Goal: Task Accomplishment & Management: Use online tool/utility

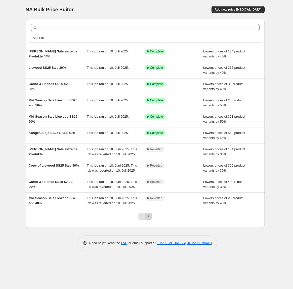
click at [148, 219] on icon "Next" at bounding box center [148, 216] width 5 height 5
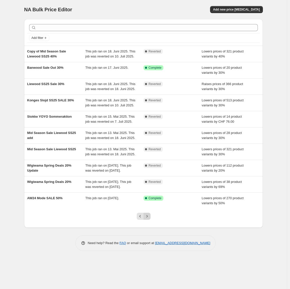
click at [150, 220] on button "Next" at bounding box center [146, 216] width 7 height 7
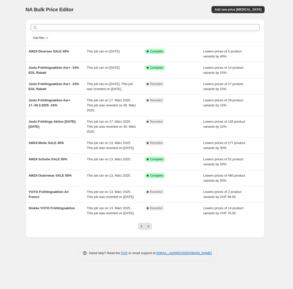
click at [74, 24] on div at bounding box center [145, 27] width 233 height 11
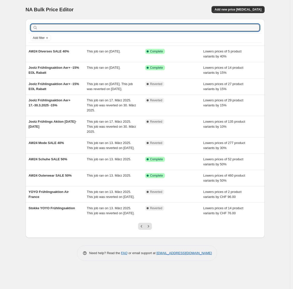
drag, startPoint x: 80, startPoint y: 28, endPoint x: 130, endPoint y: 23, distance: 49.5
click at [81, 28] on input "text" at bounding box center [149, 27] width 221 height 7
type input "joolz"
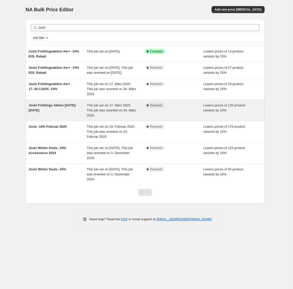
click at [56, 110] on span "Joolz Frühlings Aktion [DATE]-[DATE]" at bounding box center [53, 107] width 48 height 9
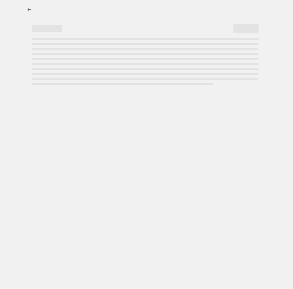
select select "percentage"
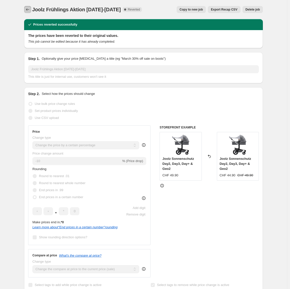
click at [29, 8] on icon "Price change jobs" at bounding box center [27, 9] width 5 height 5
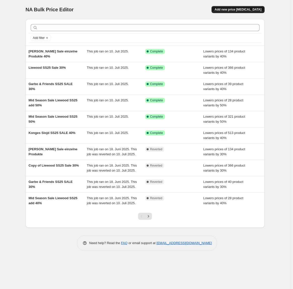
click at [234, 11] on span "Add new price [MEDICAL_DATA]" at bounding box center [237, 10] width 47 height 4
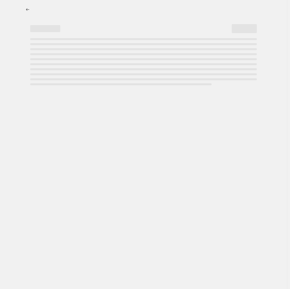
select select "percentage"
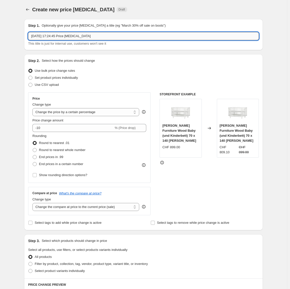
click at [69, 36] on input "[DATE] 17:24:45 Price [MEDICAL_DATA]" at bounding box center [143, 36] width 231 height 8
type input "Joolz [PERSON_NAME] Deals Day5 -15%"
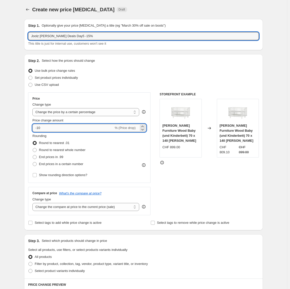
drag, startPoint x: 57, startPoint y: 128, endPoint x: 82, endPoint y: 131, distance: 25.8
click at [57, 128] on input "-10" at bounding box center [72, 128] width 81 height 8
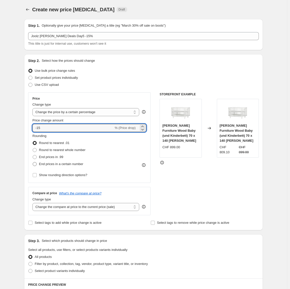
type input "-15"
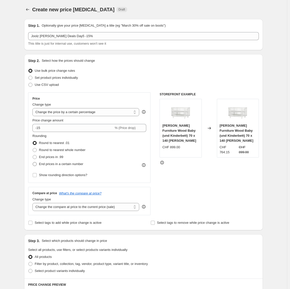
click at [37, 166] on span at bounding box center [35, 164] width 4 height 4
click at [33, 163] on input "End prices in a certain number" at bounding box center [33, 162] width 0 height 0
radio input "true"
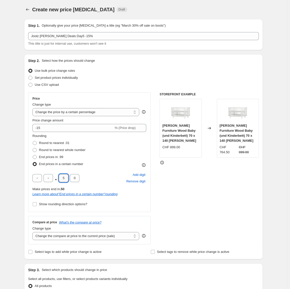
click at [66, 179] on input "5" at bounding box center [64, 178] width 10 height 8
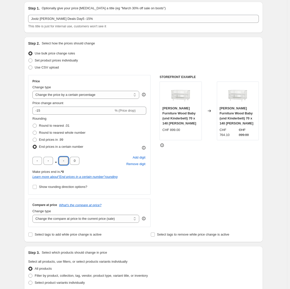
scroll to position [18, 0]
click at [155, 234] on input "Select tags to remove while price change is active" at bounding box center [153, 234] width 4 height 4
checkbox input "true"
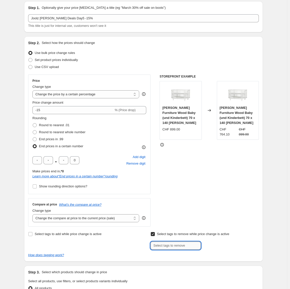
drag, startPoint x: 172, startPoint y: 246, endPoint x: 176, endPoint y: 246, distance: 4.0
click at [173, 246] on input "text" at bounding box center [175, 246] width 50 height 8
type input "Standarf"
click at [150, 36] on button "Submit" at bounding box center [157, 38] width 14 height 5
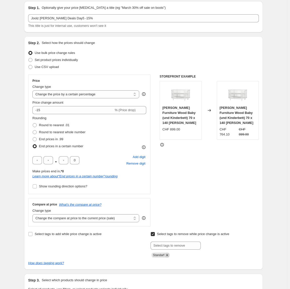
drag, startPoint x: 169, startPoint y: 255, endPoint x: 176, endPoint y: 246, distance: 12.3
click at [169, 254] on icon "Remove Standarf" at bounding box center [167, 255] width 5 height 5
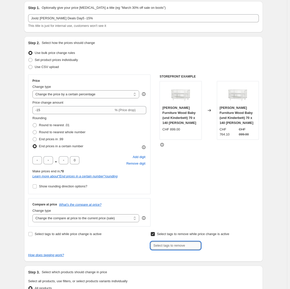
click at [176, 246] on input "text" at bounding box center [175, 246] width 50 height 8
type input "£"
drag, startPoint x: 183, startPoint y: 246, endPoint x: 140, endPoint y: 242, distance: 43.6
click at [140, 242] on div "Select tags to add while price change is active Select tags to remove while pri…" at bounding box center [143, 240] width 231 height 19
paste input "d"
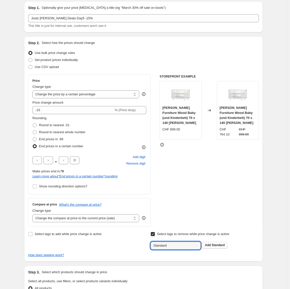
type input "Standard"
click at [217, 245] on span "Standard" at bounding box center [217, 246] width 13 height 4
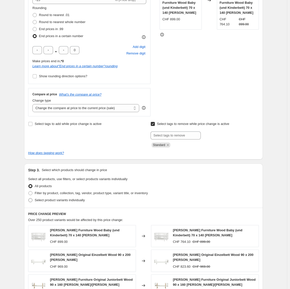
scroll to position [132, 0]
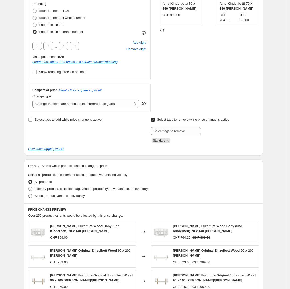
click at [32, 196] on span at bounding box center [30, 196] width 4 height 4
click at [29, 194] on input "Select product variants individually" at bounding box center [28, 194] width 0 height 0
radio input "true"
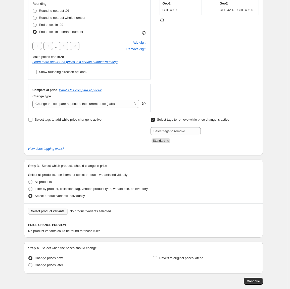
click at [59, 210] on span "Select product variants" at bounding box center [47, 211] width 33 height 4
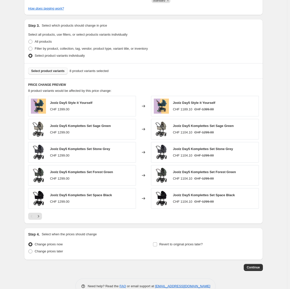
scroll to position [285, 0]
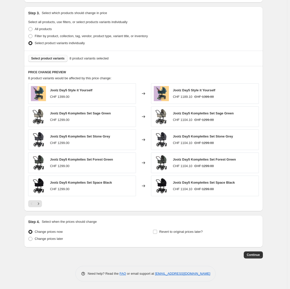
drag, startPoint x: 32, startPoint y: 239, endPoint x: 86, endPoint y: 244, distance: 53.9
click at [32, 239] on span at bounding box center [30, 239] width 4 height 4
click at [29, 237] on input "Change prices later" at bounding box center [28, 237] width 0 height 0
radio input "true"
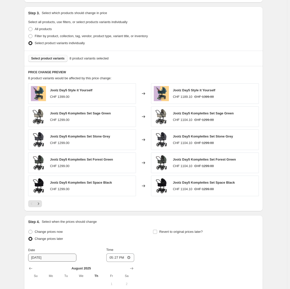
scroll to position [286, 0]
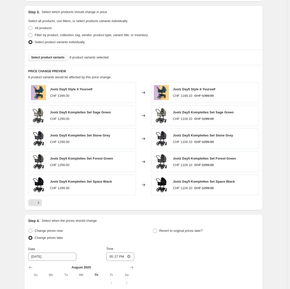
drag, startPoint x: 131, startPoint y: 269, endPoint x: 150, endPoint y: 269, distance: 18.8
click at [131, 269] on icon "Show next month, September 2025" at bounding box center [131, 267] width 5 height 5
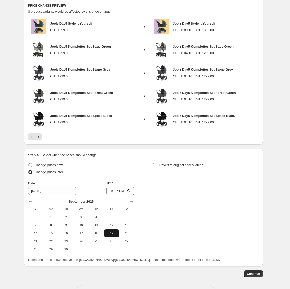
scroll to position [353, 0]
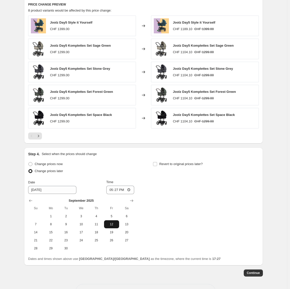
click at [114, 226] on span "12" at bounding box center [111, 225] width 11 height 4
type input "[DATE]"
click at [121, 189] on input "17:27" at bounding box center [120, 190] width 28 height 9
click at [118, 191] on input "17:00" at bounding box center [120, 190] width 28 height 9
type input "00:00"
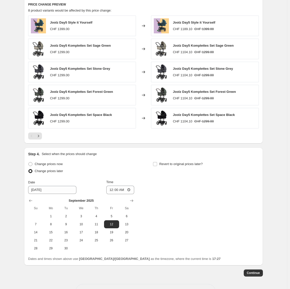
drag, startPoint x: 156, startPoint y: 164, endPoint x: 178, endPoint y: 168, distance: 21.6
click at [156, 164] on input "Revert to original prices later?" at bounding box center [155, 164] width 4 height 4
checkbox input "true"
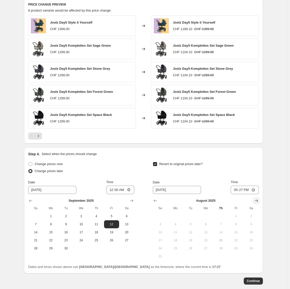
click at [258, 199] on icon "Show next month, September 2025" at bounding box center [256, 200] width 5 height 5
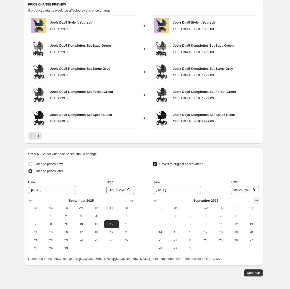
click at [258, 199] on icon "Show next month, October 2025" at bounding box center [256, 200] width 5 height 5
click at [165, 224] on span "5" at bounding box center [160, 225] width 11 height 4
type input "[DATE]"
click at [241, 189] on input "17:27" at bounding box center [245, 190] width 28 height 9
type input "00:00"
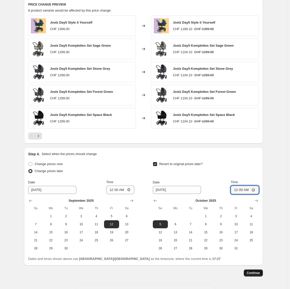
click at [258, 273] on span "Continue" at bounding box center [253, 273] width 13 height 4
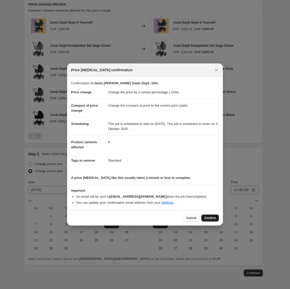
click at [210, 219] on span "Confirm" at bounding box center [210, 218] width 12 height 4
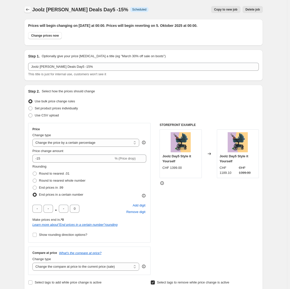
click at [27, 8] on icon "Price change jobs" at bounding box center [27, 9] width 5 height 5
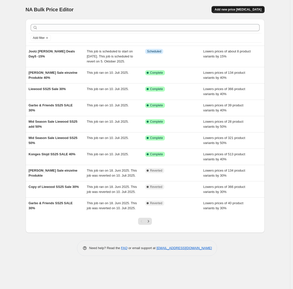
click at [246, 9] on span "Add new price [MEDICAL_DATA]" at bounding box center [237, 10] width 47 height 4
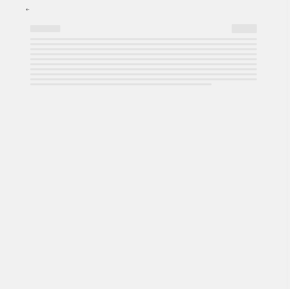
select select "percentage"
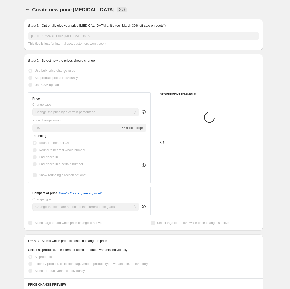
scroll to position [1, 0]
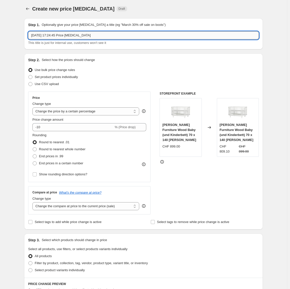
click at [76, 35] on input "[DATE] 17:24:45 Price [MEDICAL_DATA]" at bounding box center [143, 35] width 231 height 8
drag, startPoint x: 76, startPoint y: 35, endPoint x: 161, endPoint y: 37, distance: 85.9
click at [85, 35] on input "[DATE] 17:24:45 Price [MEDICAL_DATA]" at bounding box center [143, 35] width 231 height 8
type input "Joolz [PERSON_NAME] deals Geo3, Hub2 & Zubehör"
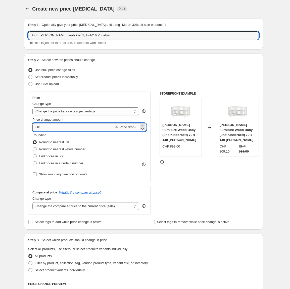
click at [51, 127] on input "-10" at bounding box center [72, 127] width 81 height 8
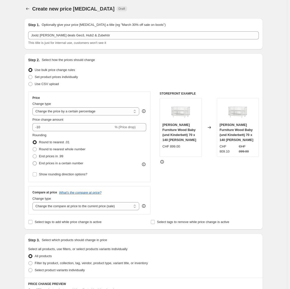
click at [35, 164] on span at bounding box center [35, 163] width 4 height 4
click at [33, 162] on input "End prices in a certain number" at bounding box center [33, 161] width 0 height 0
radio input "true"
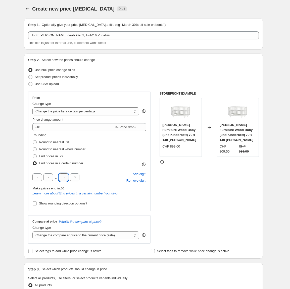
drag, startPoint x: 66, startPoint y: 178, endPoint x: 63, endPoint y: 178, distance: 3.0
click at [63, 178] on input "5" at bounding box center [64, 178] width 10 height 8
type input "5"
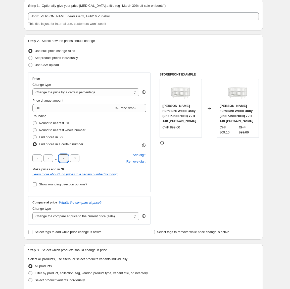
scroll to position [26, 0]
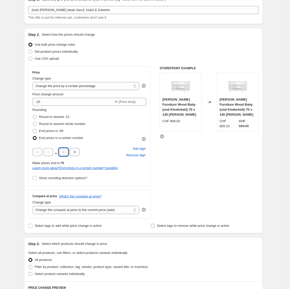
click at [155, 227] on input "Select tags to remove while price change is active" at bounding box center [153, 226] width 4 height 4
checkbox input "true"
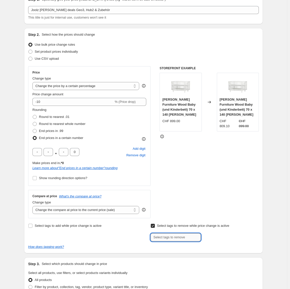
click at [167, 236] on input "text" at bounding box center [175, 238] width 50 height 8
type input "Standard"
click at [150, 28] on button "Submit" at bounding box center [157, 30] width 14 height 5
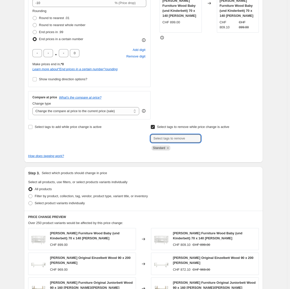
scroll to position [126, 0]
drag, startPoint x: 33, startPoint y: 203, endPoint x: 66, endPoint y: 207, distance: 33.4
click at [32, 203] on span at bounding box center [30, 203] width 4 height 4
click at [29, 201] on input "Select product variants individually" at bounding box center [28, 201] width 0 height 0
radio input "true"
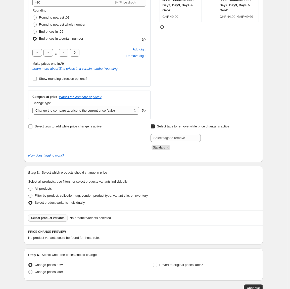
click at [44, 218] on span "Select product variants" at bounding box center [47, 218] width 33 height 4
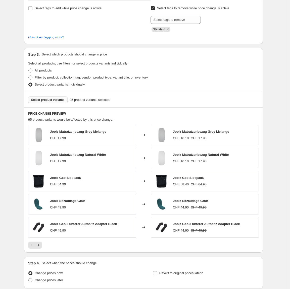
scroll to position [285, 0]
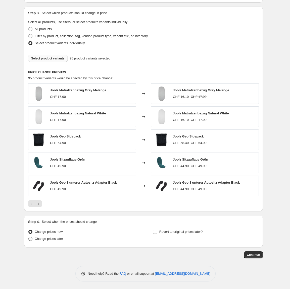
click at [32, 240] on span at bounding box center [30, 239] width 4 height 4
click at [29, 237] on input "Change prices later" at bounding box center [28, 237] width 0 height 0
radio input "true"
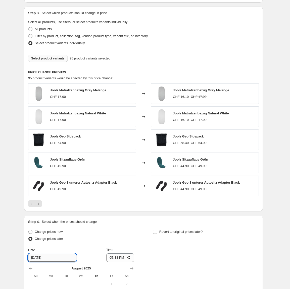
click at [51, 256] on input "[DATE]" at bounding box center [52, 258] width 48 height 8
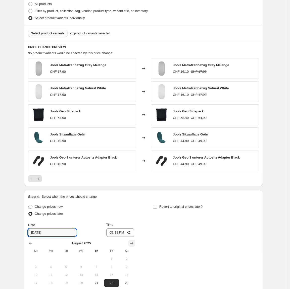
click at [132, 242] on icon "Show next month, September 2025" at bounding box center [131, 243] width 5 height 5
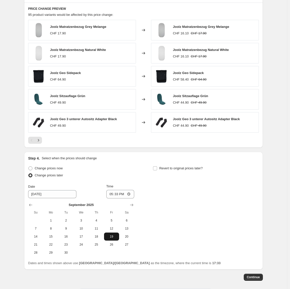
scroll to position [358, 0]
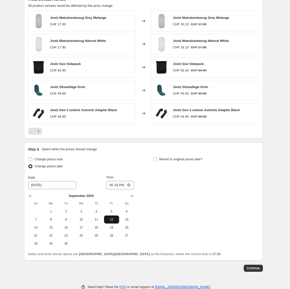
click at [116, 218] on span "12" at bounding box center [111, 220] width 11 height 4
type input "[DATE]"
click at [117, 186] on input "17:33" at bounding box center [120, 185] width 28 height 9
type input "00:00"
click at [154, 159] on input "Revert to original prices later?" at bounding box center [155, 159] width 4 height 4
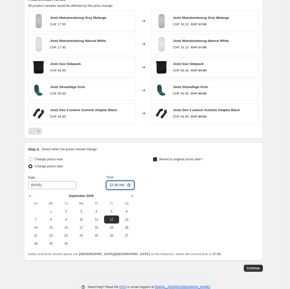
checkbox input "true"
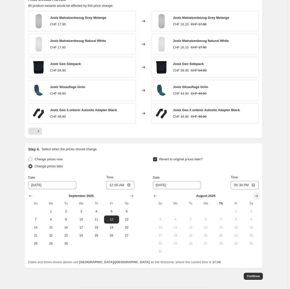
click at [255, 197] on icon "Show next month, September 2025" at bounding box center [256, 196] width 5 height 5
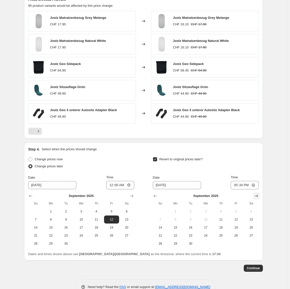
click at [255, 197] on icon "Show next month, October 2025" at bounding box center [256, 196] width 5 height 5
click at [165, 222] on button "5" at bounding box center [160, 220] width 15 height 8
type input "[DATE]"
click at [244, 184] on input "17:34" at bounding box center [245, 185] width 28 height 9
type input "00:00"
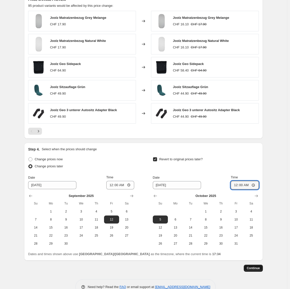
click at [254, 269] on span "Continue" at bounding box center [253, 268] width 13 height 4
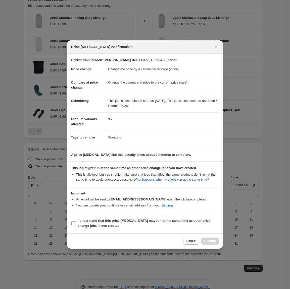
click at [75, 226] on span ":r87:" at bounding box center [73, 223] width 5 height 5
click at [75, 226] on input "I understand that this price [MEDICAL_DATA] may run at the same time as other p…" at bounding box center [73, 224] width 4 height 4
checkbox input "true"
click at [211, 243] on span "Confirm" at bounding box center [210, 241] width 12 height 4
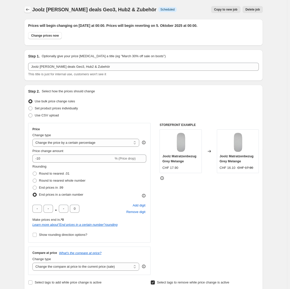
click at [26, 11] on button "Price change jobs" at bounding box center [27, 9] width 7 height 7
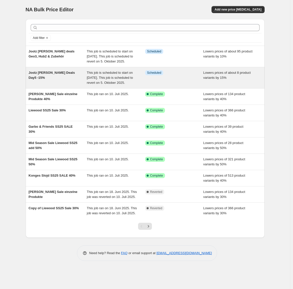
click at [57, 80] on div "Joolz [PERSON_NAME] Deals Day5 -15%" at bounding box center [58, 77] width 58 height 15
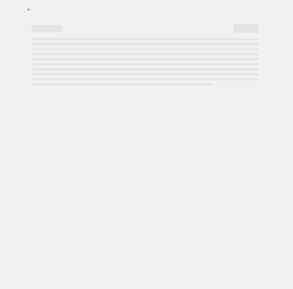
select select "percentage"
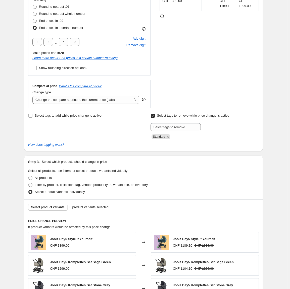
scroll to position [167, 0]
click at [65, 206] on span "Select product variants" at bounding box center [47, 207] width 33 height 4
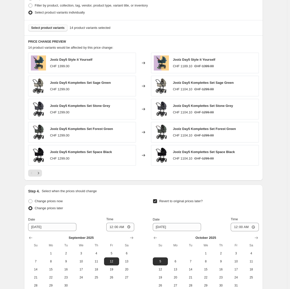
scroll to position [402, 0]
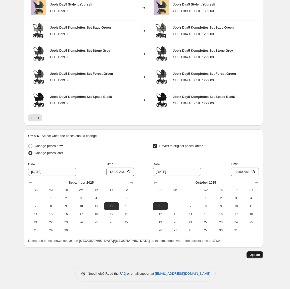
click at [257, 256] on span "Update" at bounding box center [254, 255] width 10 height 4
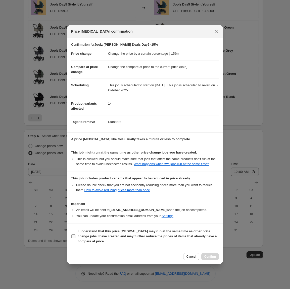
drag, startPoint x: 71, startPoint y: 239, endPoint x: 114, endPoint y: 244, distance: 43.0
click at [71, 239] on input "I understand that this price [MEDICAL_DATA] may run at the same time as other p…" at bounding box center [73, 237] width 4 height 4
checkbox input "true"
click at [204, 259] on span "Confirm" at bounding box center [210, 257] width 12 height 4
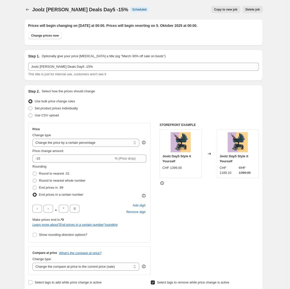
click at [28, 9] on icon "Price change jobs" at bounding box center [27, 9] width 3 height 3
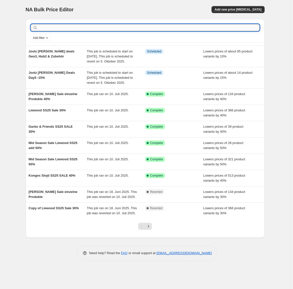
drag, startPoint x: 68, startPoint y: 27, endPoint x: 112, endPoint y: 28, distance: 44.5
click at [70, 26] on input "text" at bounding box center [149, 27] width 221 height 7
type input "string"
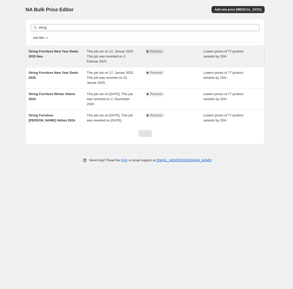
click at [48, 53] on span "String Furniture New Year Deals 2025 Neu" at bounding box center [54, 53] width 50 height 9
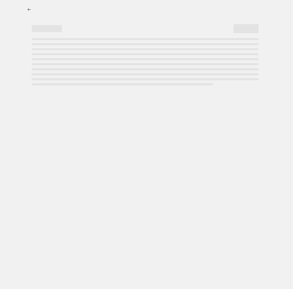
select select "percentage"
select select "vendor"
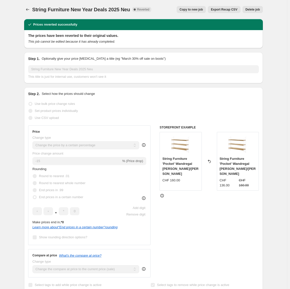
click at [188, 8] on span "Copy to new job" at bounding box center [191, 10] width 23 height 4
select select "percentage"
select select "vendor"
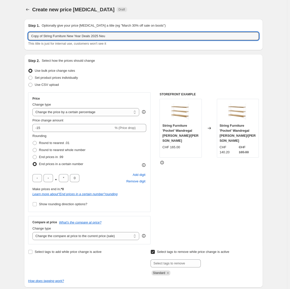
drag, startPoint x: 45, startPoint y: 36, endPoint x: 4, endPoint y: 28, distance: 42.0
click at [0, 28] on html "Home Settings Plans Skip to content Create new price [MEDICAL_DATA]. This page …" at bounding box center [145, 144] width 290 height 289
drag, startPoint x: 58, startPoint y: 36, endPoint x: 127, endPoint y: 35, distance: 68.3
click at [127, 35] on input "String Furniture New Year Deals 2025 Neu" at bounding box center [143, 36] width 231 height 8
click at [127, 36] on input "String Furniture New Year Deals 2025 Neu" at bounding box center [143, 36] width 231 height 8
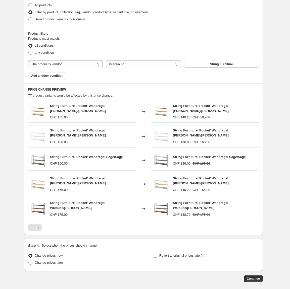
scroll to position [328, 0]
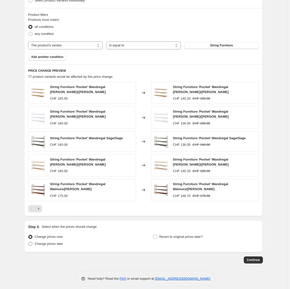
type input "String Furniture [PERSON_NAME] Deals 2025"
click at [32, 242] on span at bounding box center [30, 244] width 4 height 4
click at [29, 242] on input "Change prices later" at bounding box center [28, 242] width 0 height 0
radio input "true"
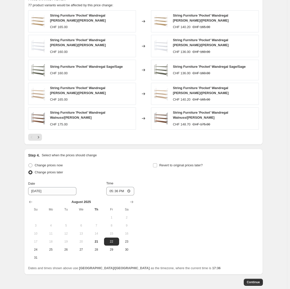
scroll to position [422, 0]
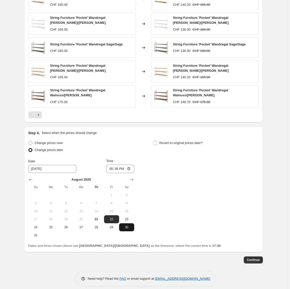
click at [129, 226] on span "30" at bounding box center [126, 228] width 11 height 4
type input "[DATE]"
click at [118, 166] on input "17:36" at bounding box center [120, 169] width 28 height 9
type input "00:00"
click at [156, 141] on input "Revert to original prices later?" at bounding box center [155, 143] width 4 height 4
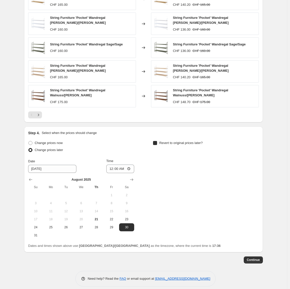
checkbox input "true"
click at [258, 179] on icon "Show next month, September 2025" at bounding box center [256, 180] width 3 height 3
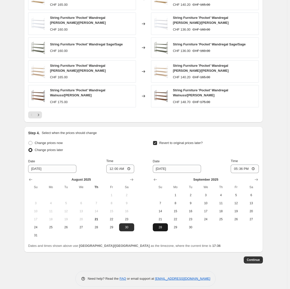
click at [163, 226] on span "28" at bounding box center [160, 228] width 11 height 4
type input "[DATE]"
click at [241, 165] on input "17:36" at bounding box center [245, 169] width 28 height 9
type input "00:00"
click at [252, 258] on span "Continue" at bounding box center [253, 260] width 13 height 4
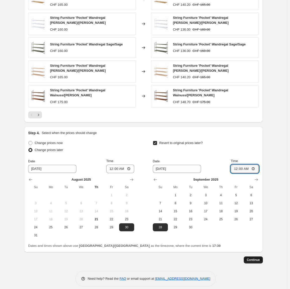
scroll to position [0, 0]
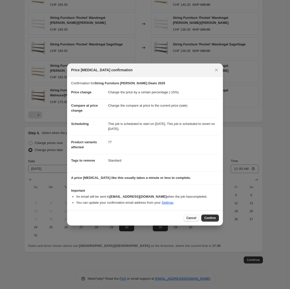
click at [187, 216] on button "Cancel" at bounding box center [191, 218] width 16 height 7
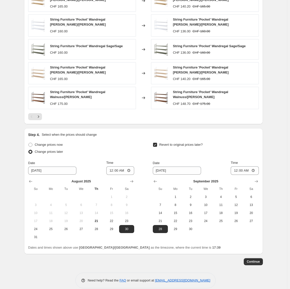
scroll to position [422, 0]
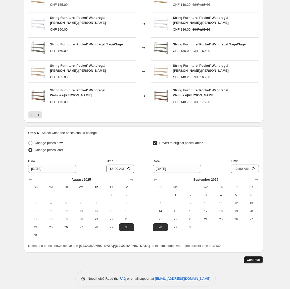
click at [251, 258] on span "Continue" at bounding box center [253, 260] width 13 height 4
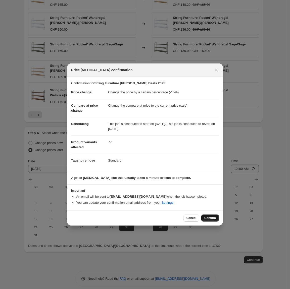
click at [211, 218] on span "Confirm" at bounding box center [210, 218] width 12 height 4
